Goal: Task Accomplishment & Management: Use online tool/utility

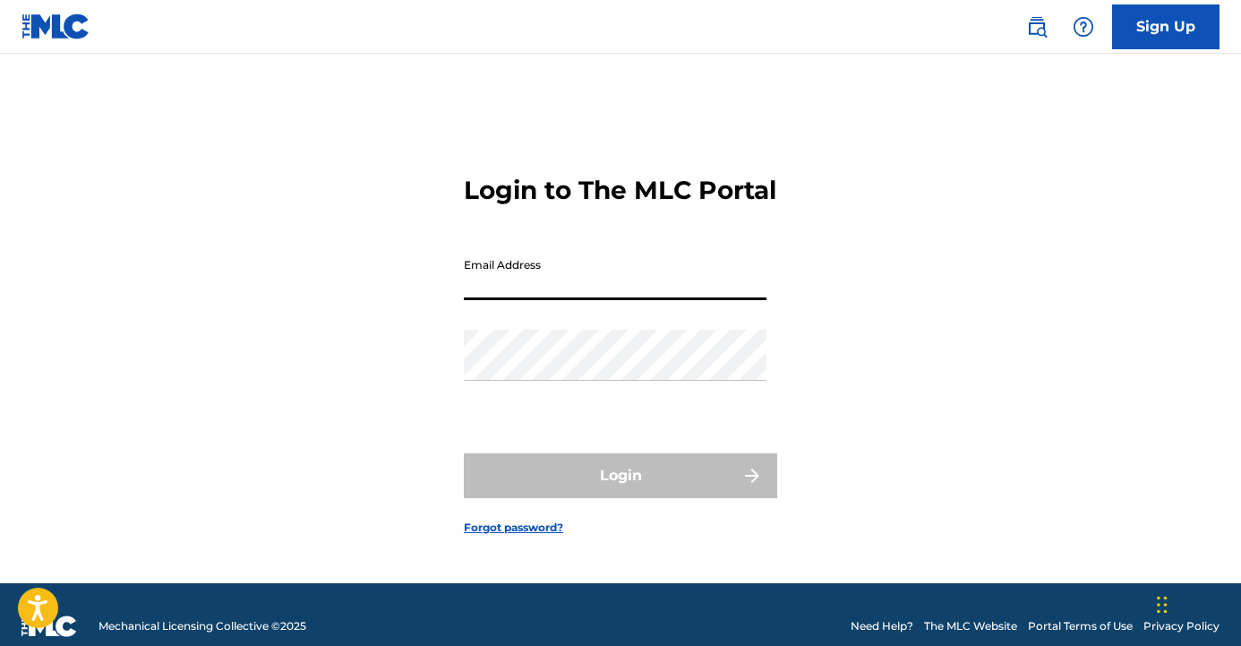
type input "[EMAIL_ADDRESS][DOMAIN_NAME]"
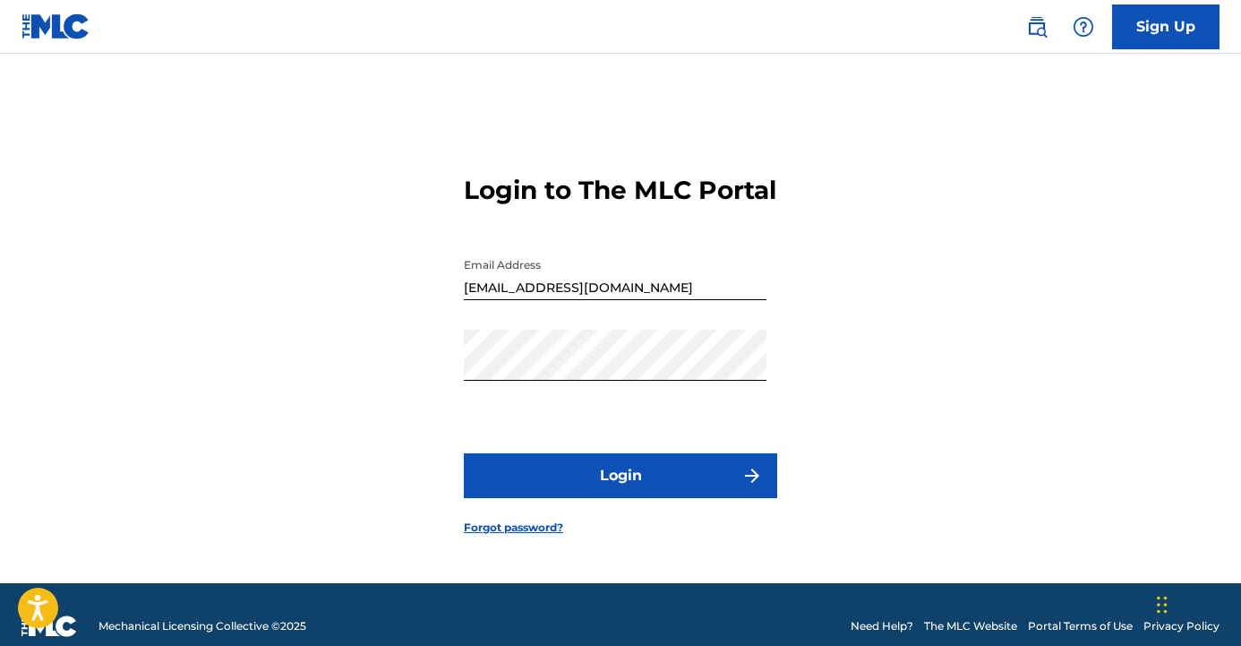
click at [587, 498] on button "Login" at bounding box center [620, 475] width 313 height 45
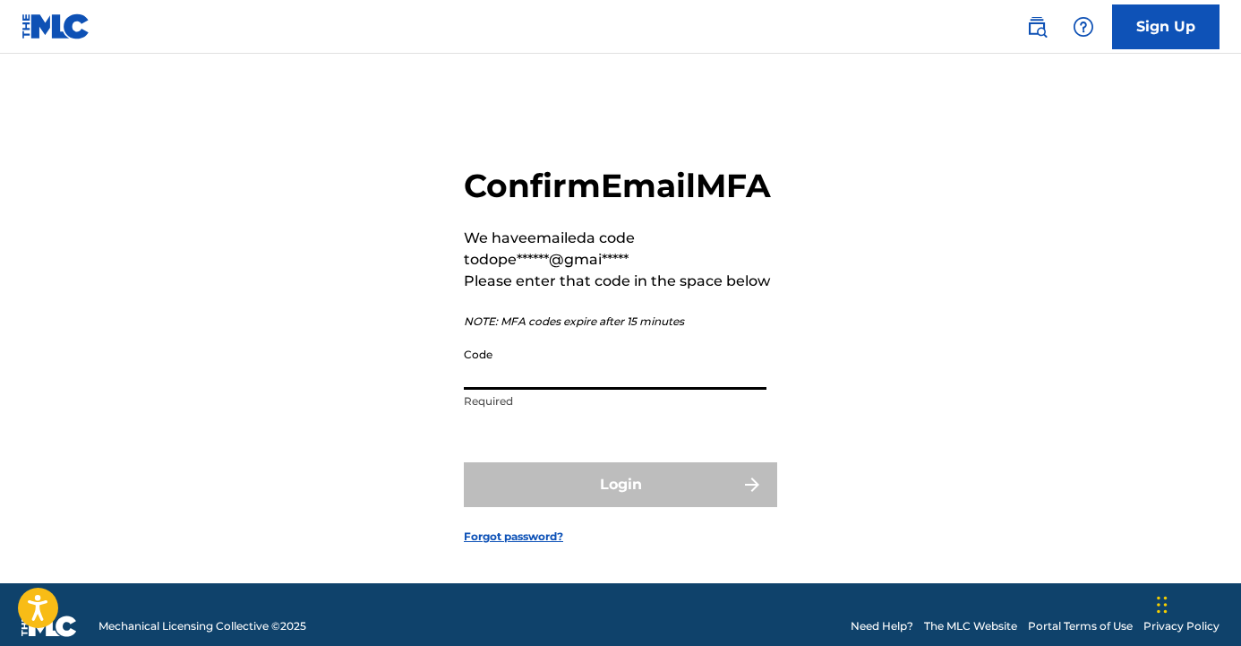
click at [631, 387] on input "Code" at bounding box center [615, 363] width 303 height 51
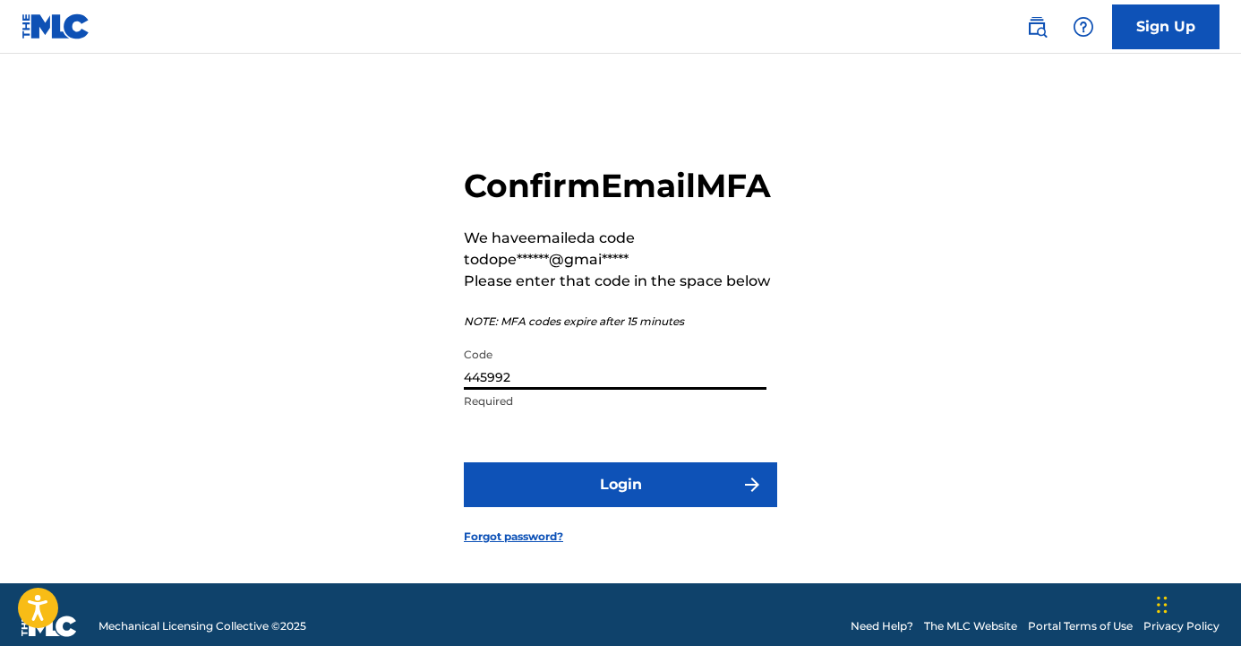
type input "445992"
click at [682, 507] on button "Login" at bounding box center [620, 484] width 313 height 45
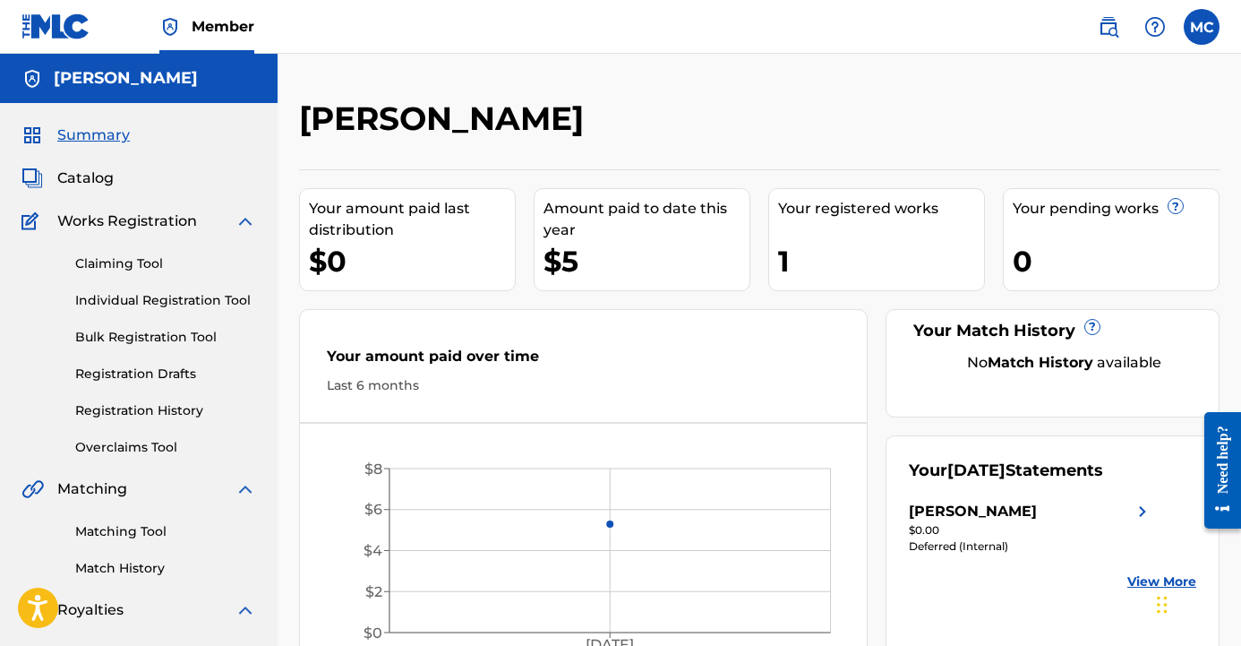
scroll to position [3, 0]
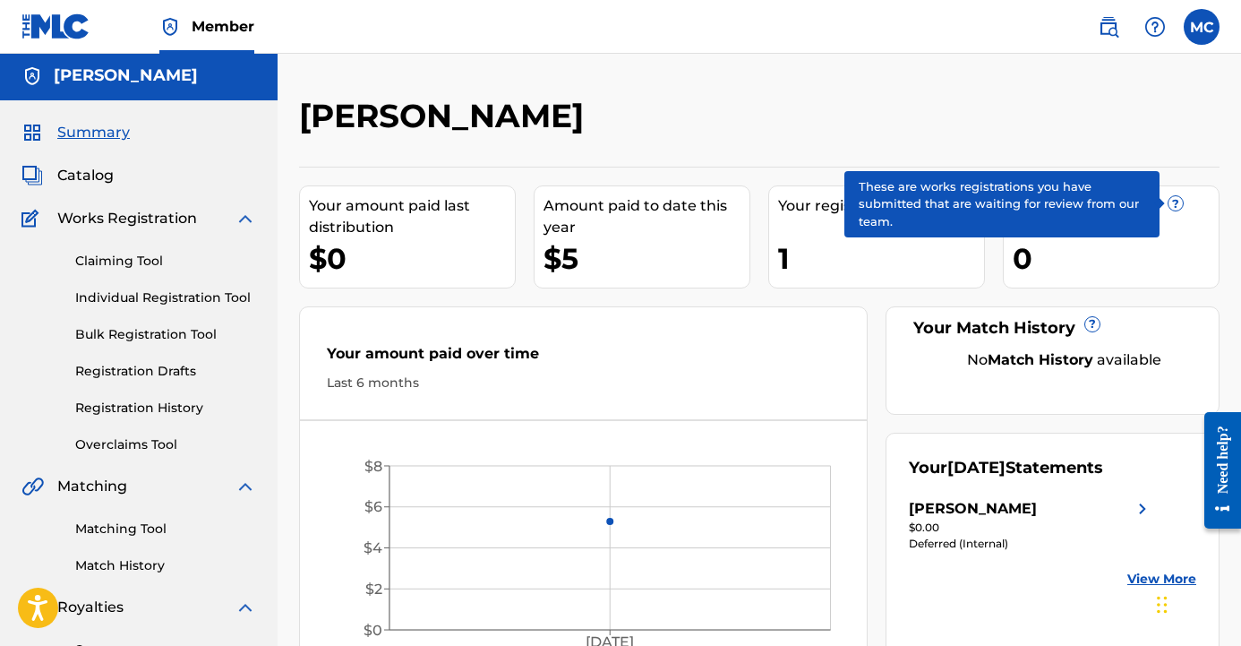
click at [64, 180] on span "Catalog" at bounding box center [85, 175] width 56 height 21
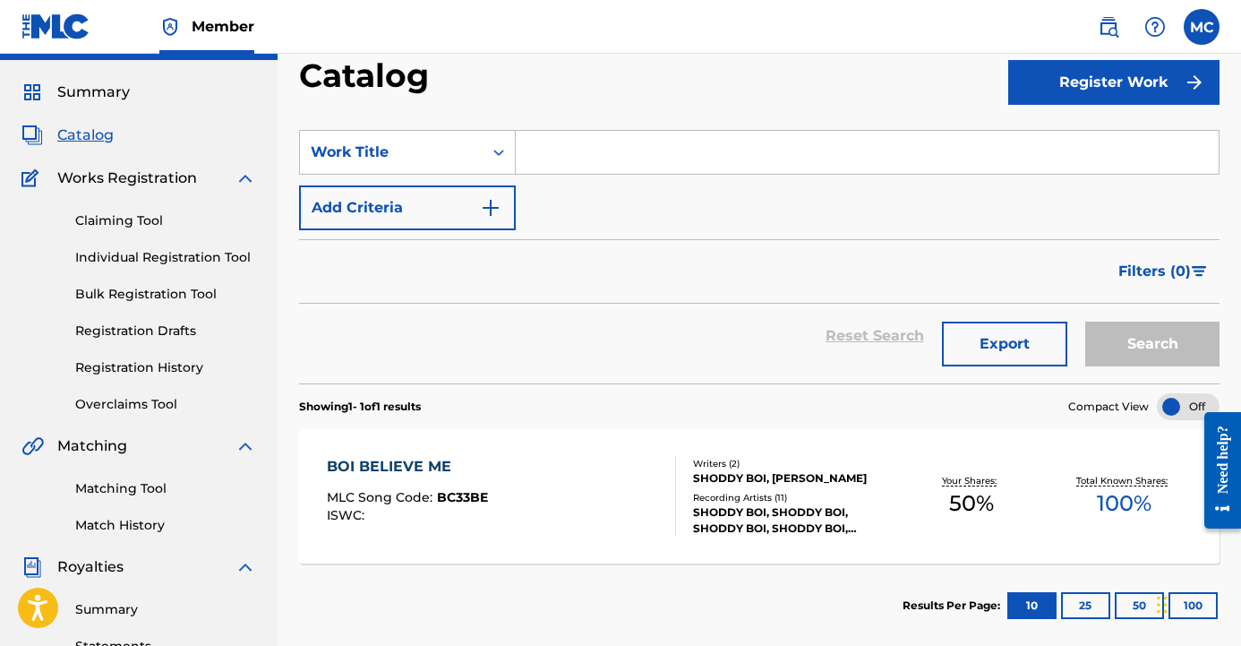
scroll to position [17, 0]
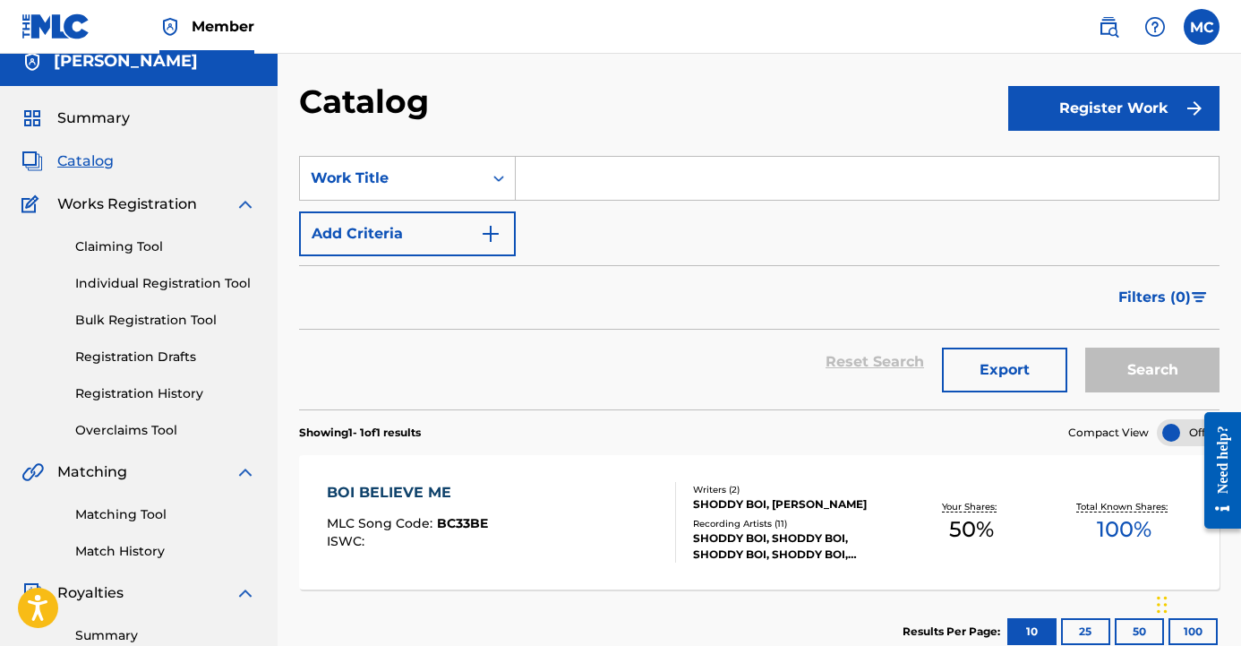
click at [148, 429] on link "Overclaims Tool" at bounding box center [165, 430] width 181 height 19
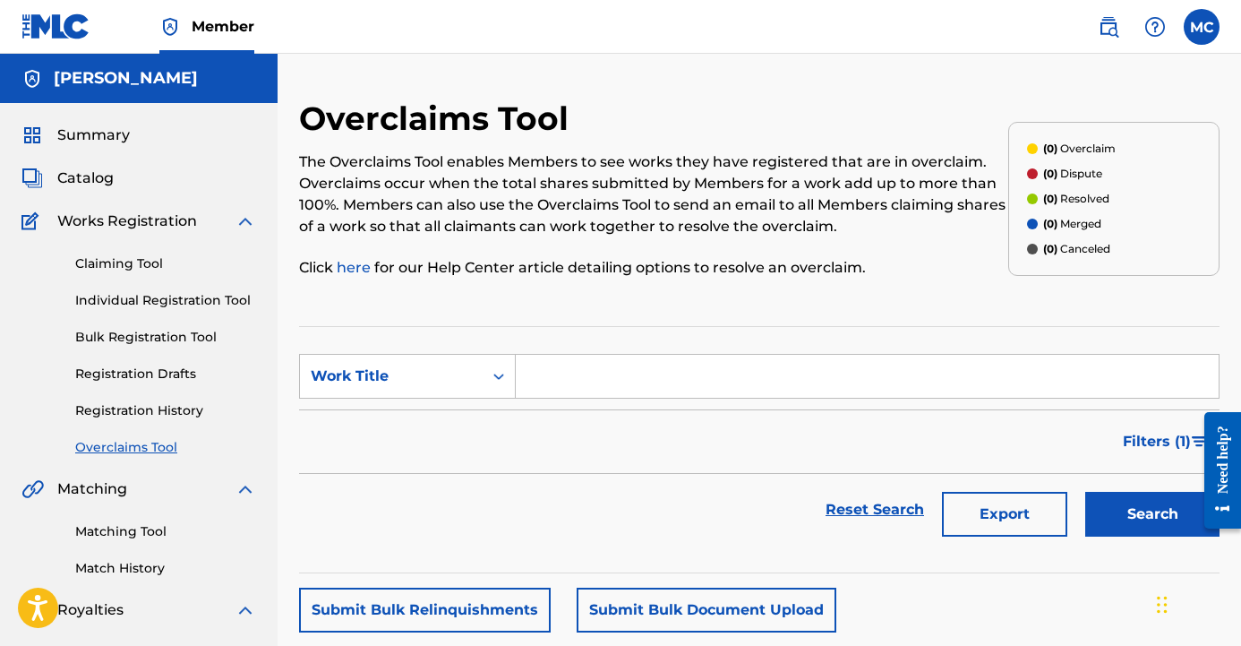
click at [611, 381] on input "Search Form" at bounding box center [867, 376] width 703 height 43
